Goal: Task Accomplishment & Management: Use online tool/utility

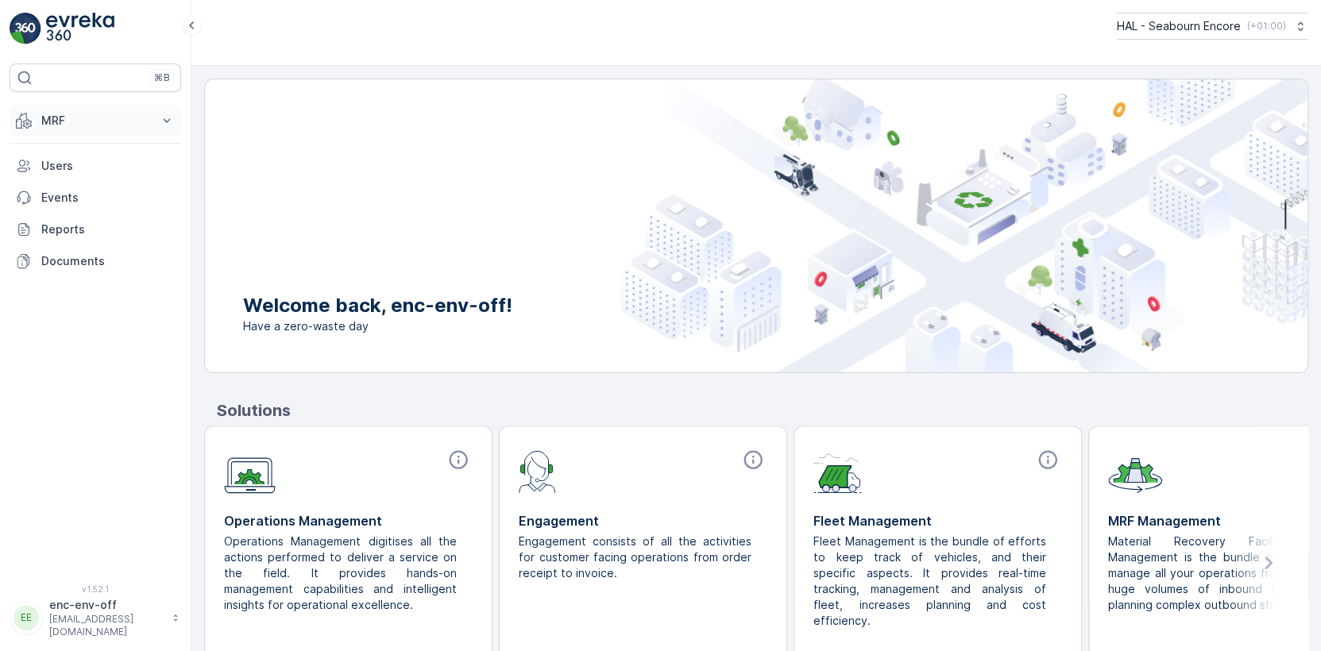
click at [54, 120] on p "MRF" at bounding box center [95, 121] width 108 height 16
click at [60, 168] on p "Offloads" at bounding box center [64, 170] width 47 height 16
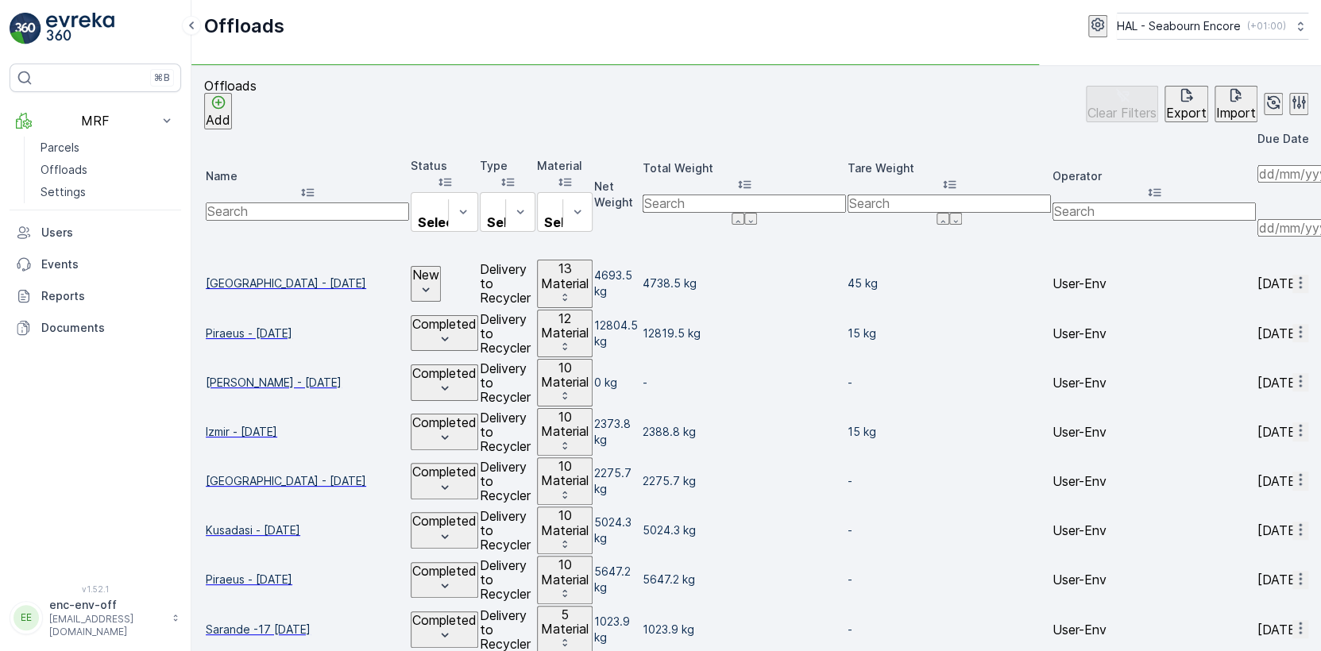
click at [260, 276] on span "[GEOGRAPHIC_DATA] - [DATE]" at bounding box center [307, 284] width 203 height 16
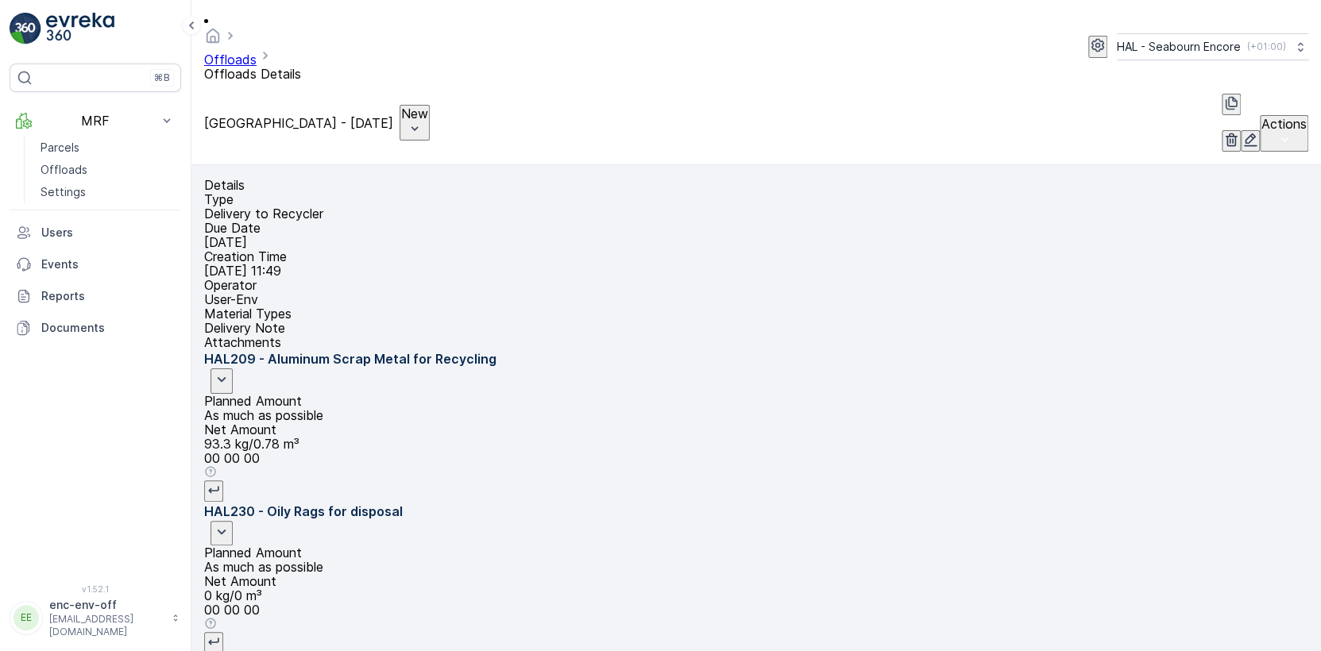
click at [401, 106] on p "New" at bounding box center [414, 113] width 27 height 14
click at [401, 108] on span "Completed" at bounding box center [419, 116] width 60 height 16
click at [52, 165] on p "Offloads" at bounding box center [64, 170] width 47 height 16
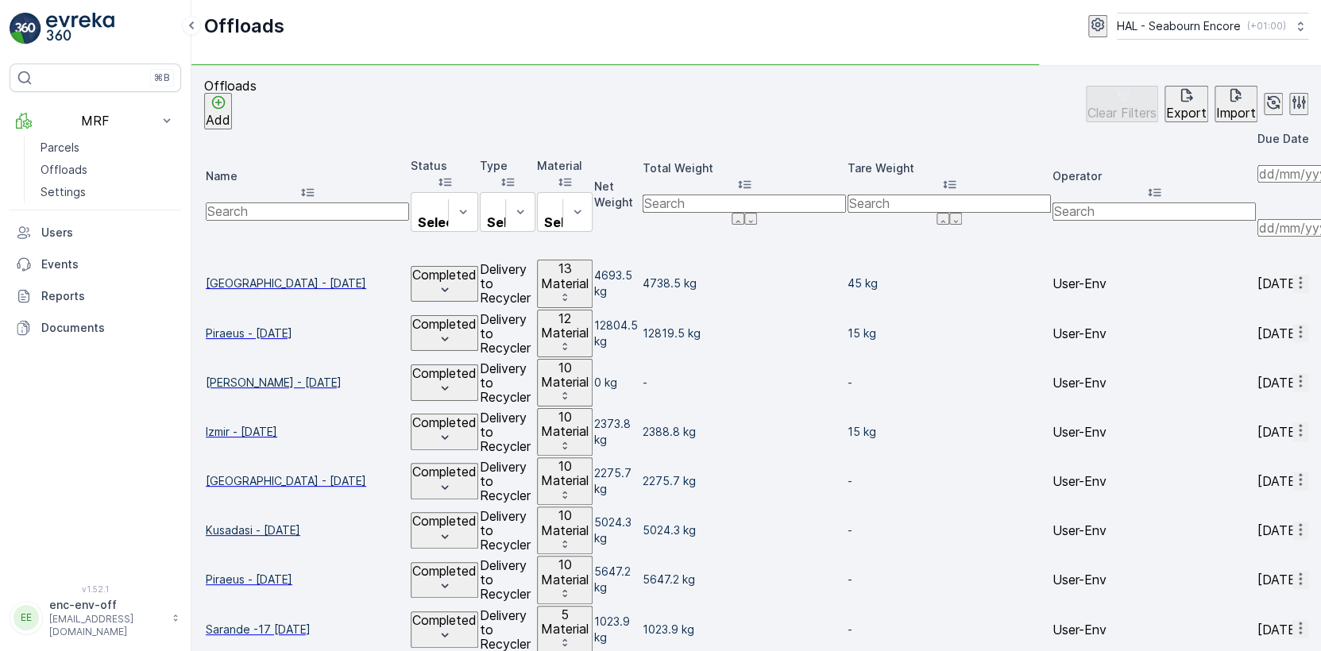
click at [271, 276] on span "[GEOGRAPHIC_DATA] - [DATE]" at bounding box center [307, 284] width 203 height 16
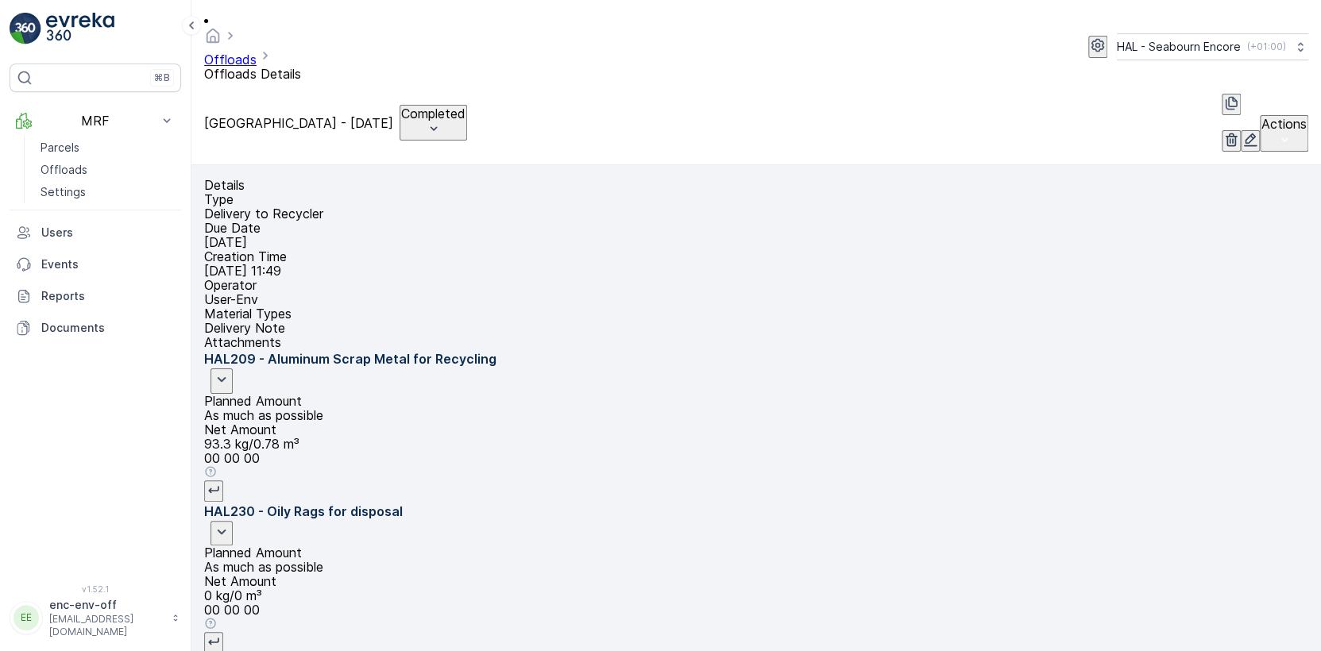
click at [1224, 95] on icon "button" at bounding box center [1232, 103] width 16 height 16
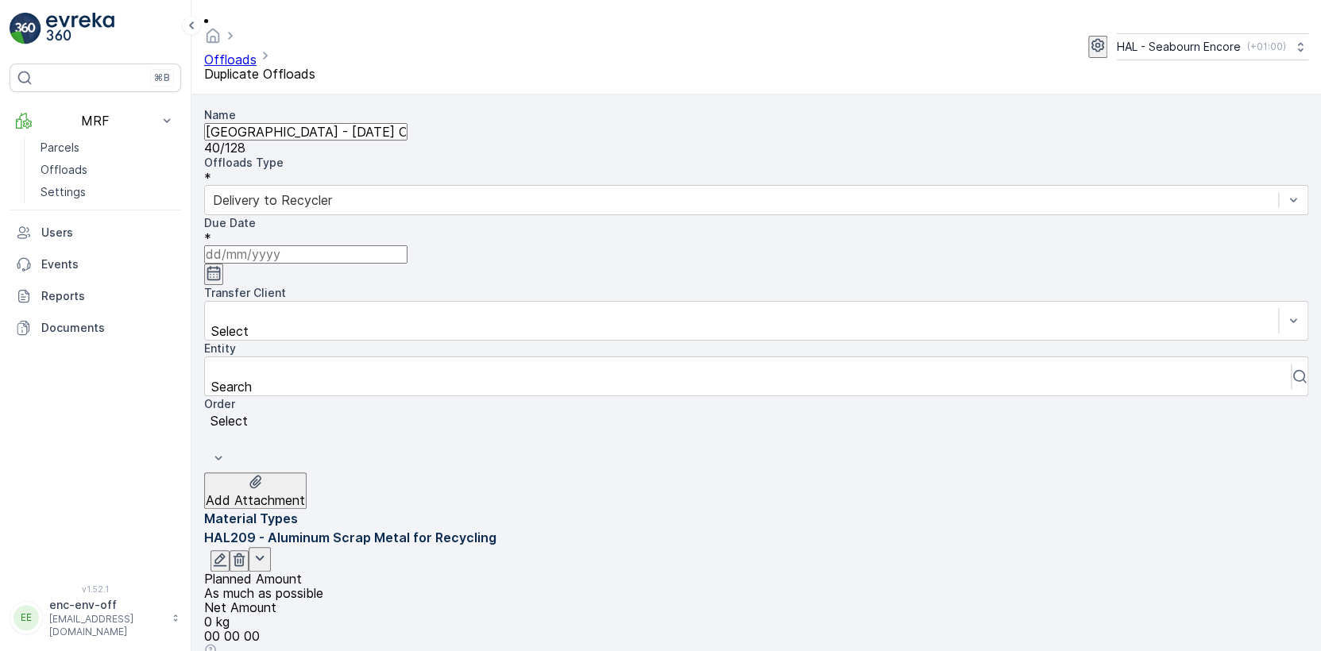
click at [286, 123] on input "[GEOGRAPHIC_DATA] - [DATE] Copy #1760016891807" at bounding box center [305, 131] width 203 height 17
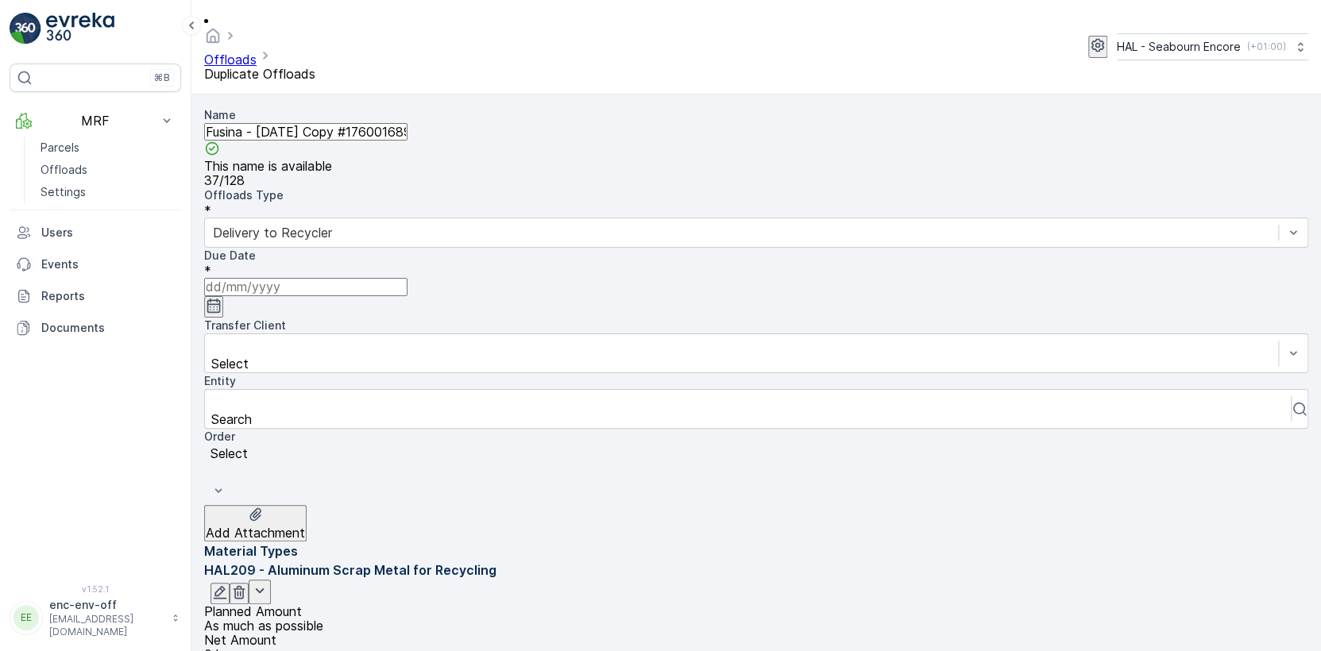
click at [284, 123] on input "Fusina - [DATE] Copy #1760016891807" at bounding box center [305, 131] width 203 height 17
click at [334, 123] on input "Fusina - [DATE] Copy #1760016891807" at bounding box center [305, 131] width 203 height 17
type input "Fusina - [DATE]"
click at [221, 299] on icon "button" at bounding box center [214, 306] width 14 height 14
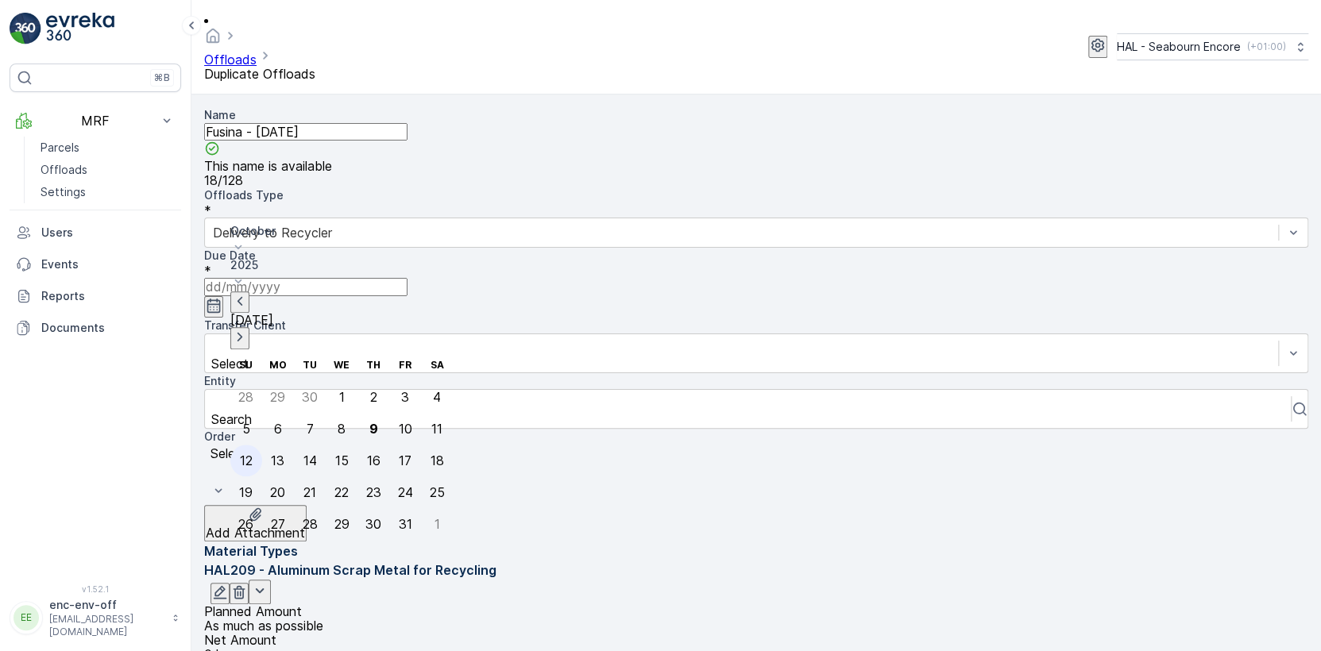
click at [247, 454] on div "12" at bounding box center [246, 461] width 13 height 14
type input "[DATE]"
